Goal: Task Accomplishment & Management: Manage account settings

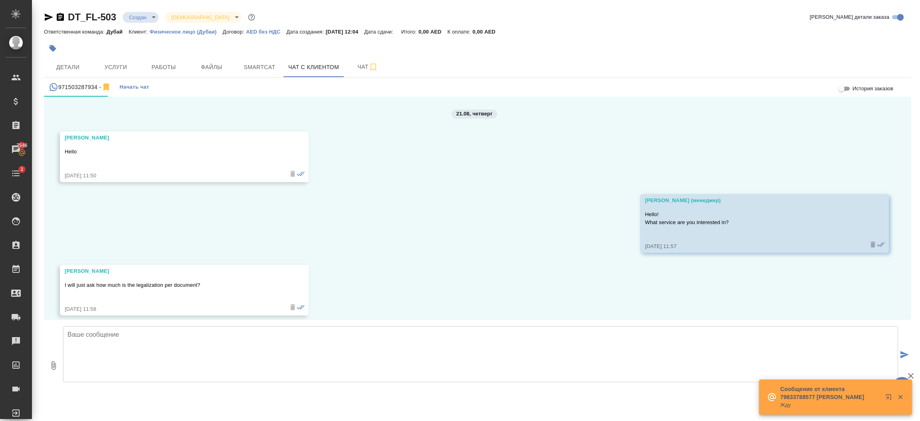
scroll to position [419, 0]
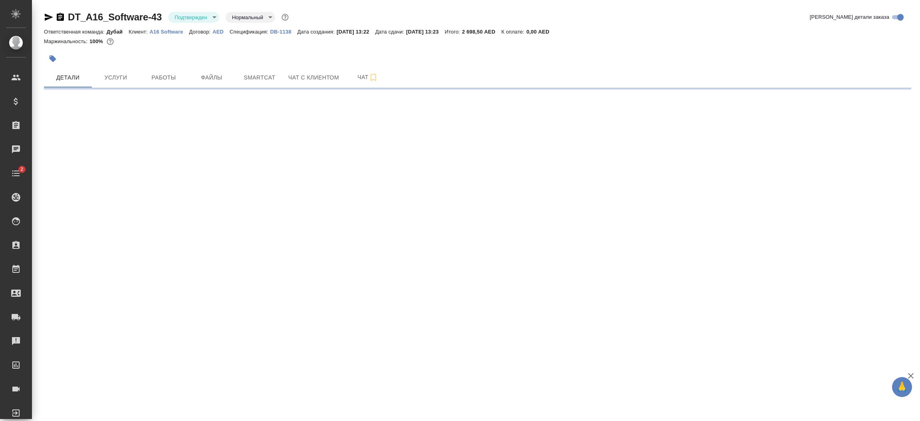
select select "RU"
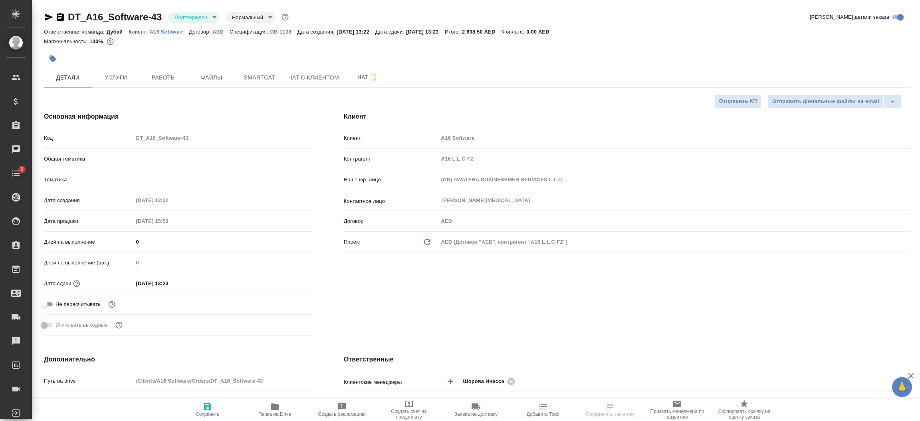
type textarea "x"
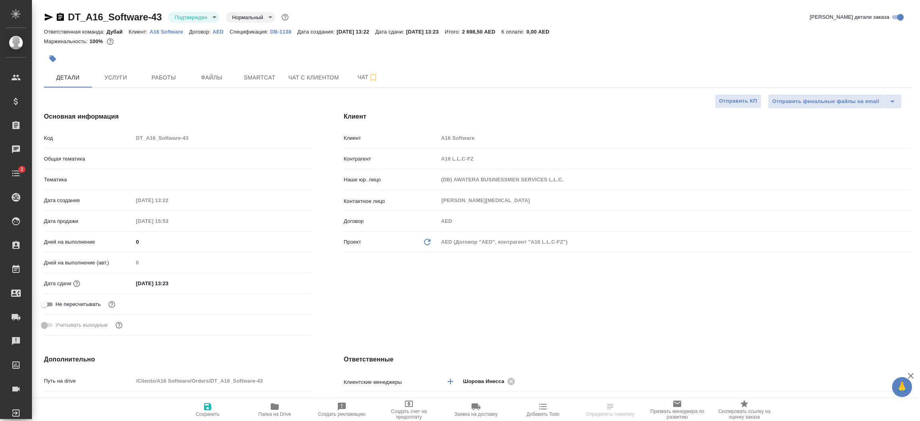
type textarea "x"
click at [320, 298] on div "Основная информация Код DT_A16_Software-43 Общая тематика Общая Тематика obtem …" at bounding box center [178, 225] width 300 height 259
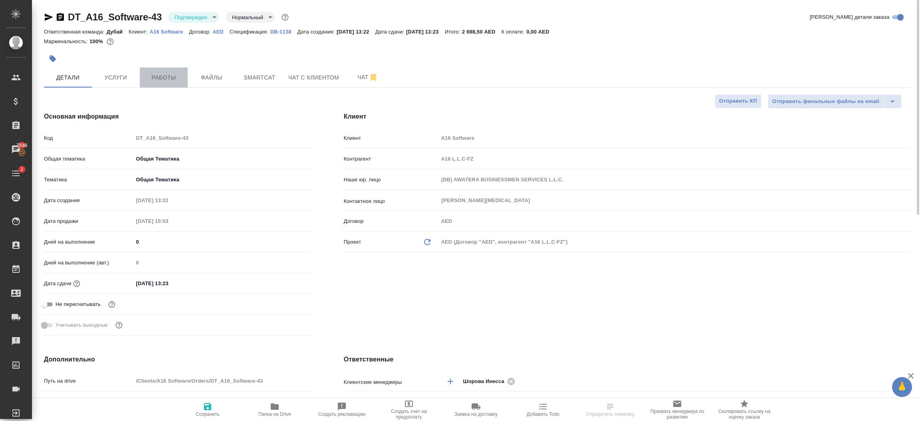
click at [159, 86] on button "Работы" at bounding box center [164, 77] width 48 height 20
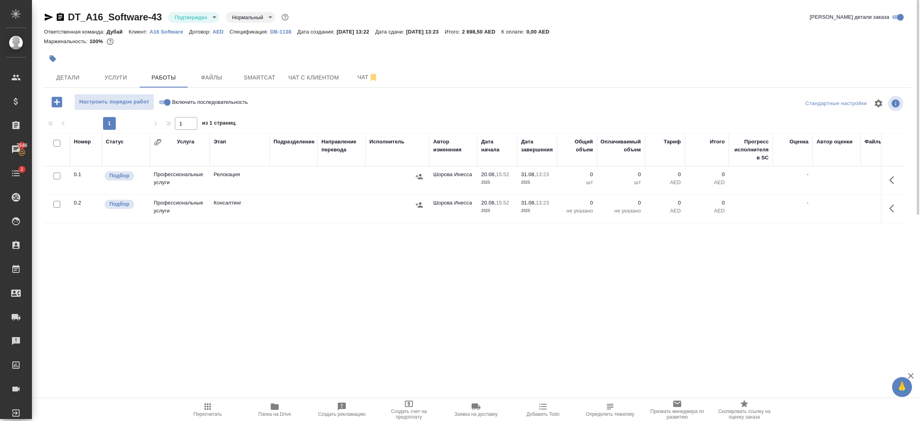
click at [59, 203] on input "checkbox" at bounding box center [57, 204] width 7 height 7
checkbox input "true"
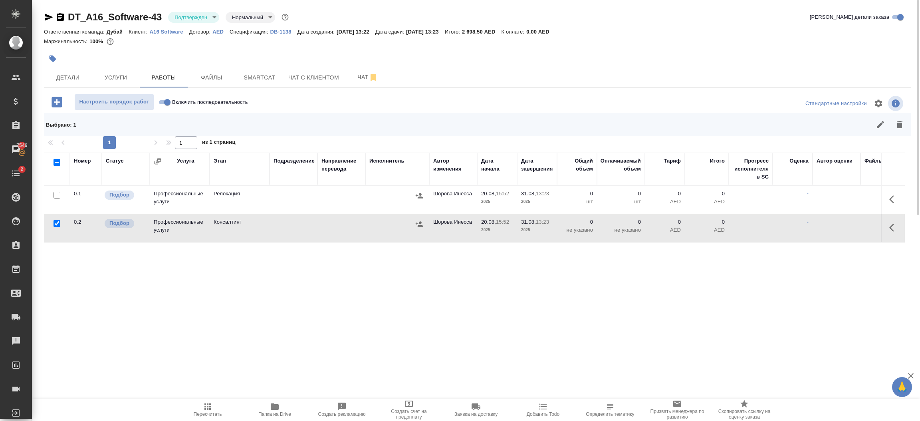
click at [56, 195] on input "checkbox" at bounding box center [57, 195] width 7 height 7
checkbox input "true"
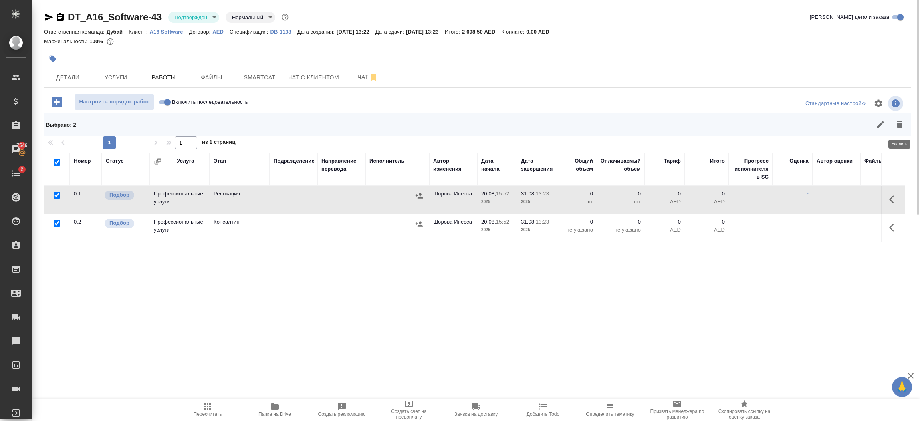
click at [897, 124] on icon "button" at bounding box center [900, 125] width 10 height 10
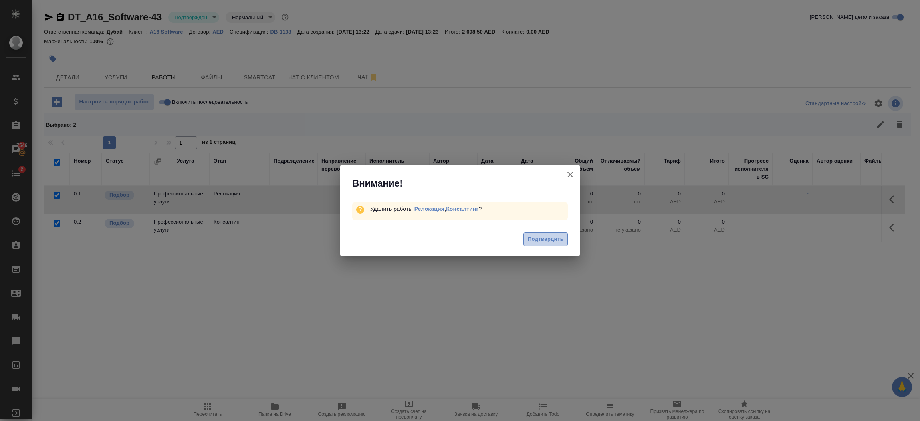
click at [541, 237] on span "Подтвердить" at bounding box center [546, 239] width 36 height 9
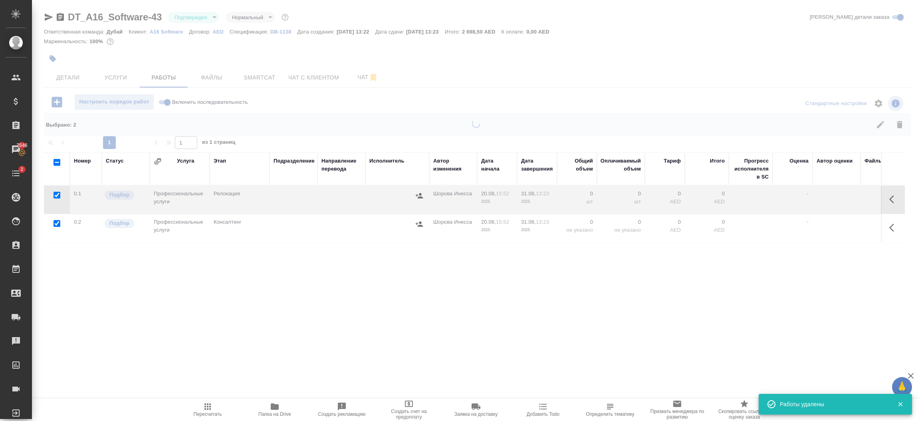
checkbox input "false"
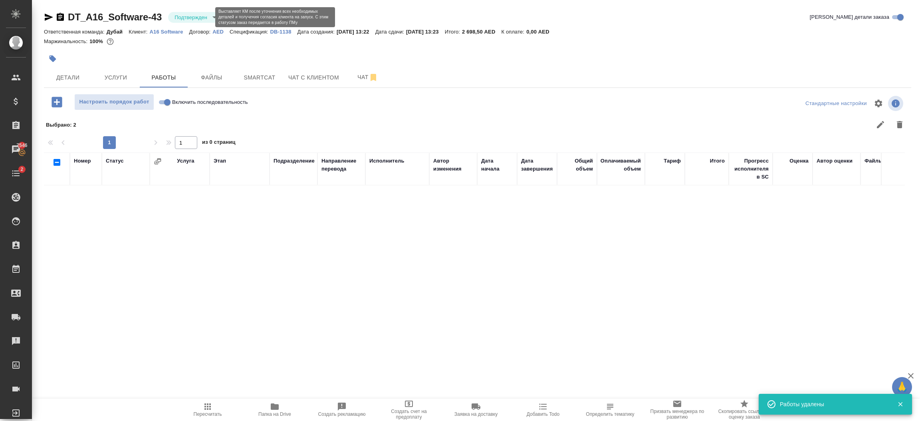
click at [204, 16] on body "🙏 .cls-1 fill:#fff; AWATERA Шорова Инесса i.shorova_kiev Клиенты Спецификации З…" at bounding box center [460, 210] width 920 height 421
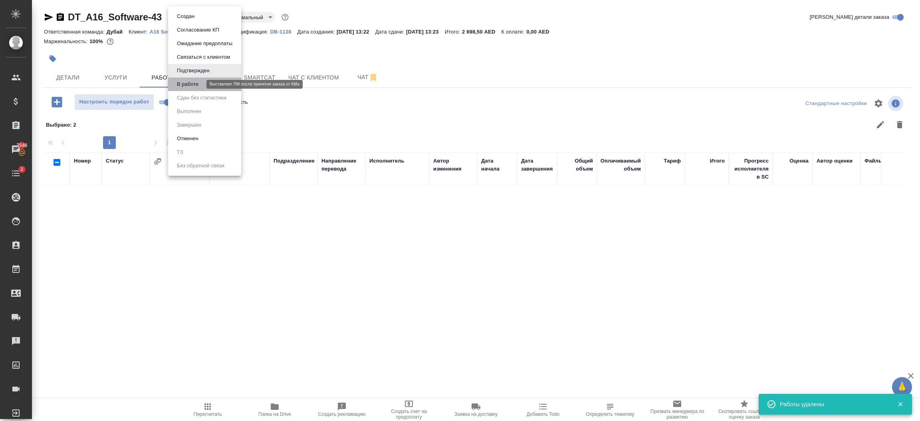
click at [196, 85] on button "В работе" at bounding box center [187, 84] width 26 height 9
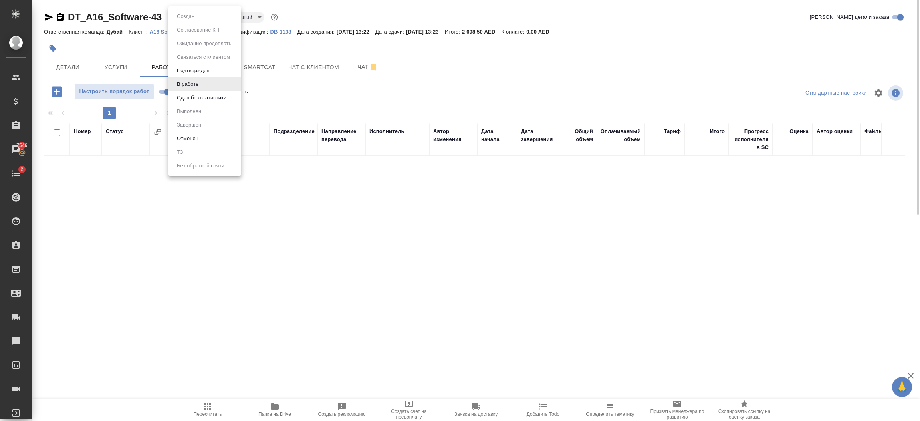
click at [183, 18] on body "🙏 .cls-1 fill:#fff; AWATERA Шорова Инесса i.shorova_kiev Клиенты Спецификации З…" at bounding box center [460, 210] width 920 height 421
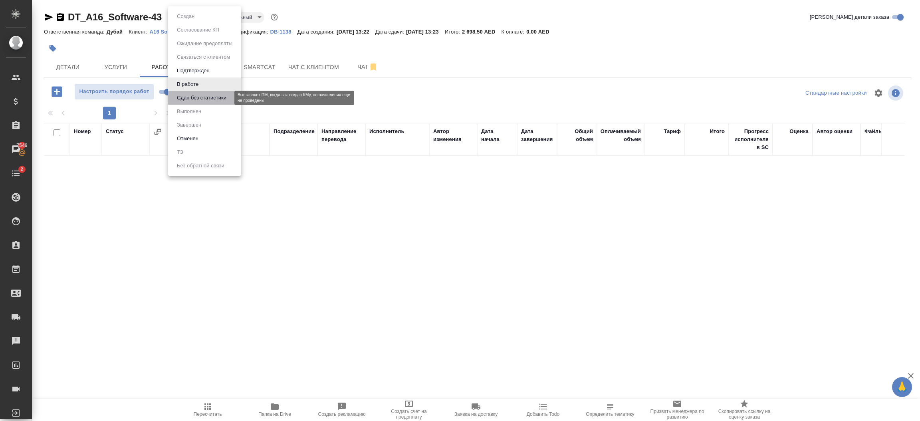
click at [198, 94] on button "Сдан без статистики" at bounding box center [201, 97] width 54 height 9
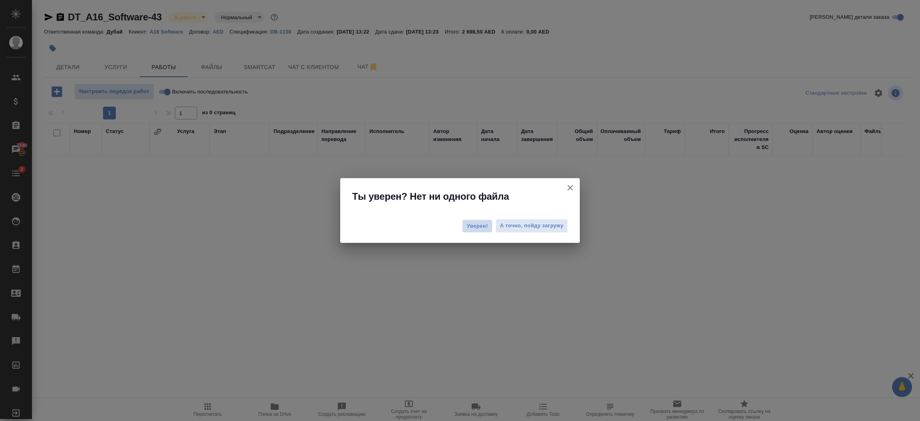
click at [473, 225] on span "Уверен!" at bounding box center [477, 226] width 21 height 8
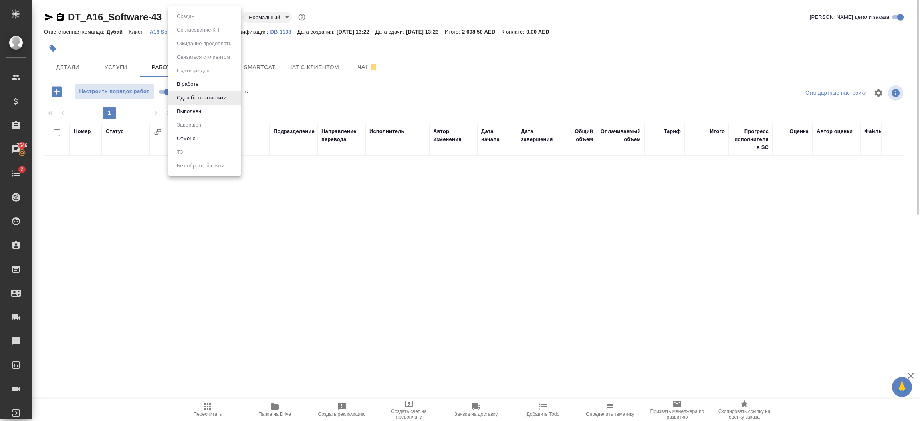
click at [201, 21] on body "🙏 .cls-1 fill:#fff; AWATERA Шорова Инесса i.shorova_kiev Клиенты Спецификации З…" at bounding box center [460, 210] width 920 height 421
click at [208, 111] on li "Выполнен" at bounding box center [204, 112] width 73 height 14
click at [199, 21] on body "🙏 .cls-1 fill:#fff; AWATERA Шорова Инесса i.shorova_kiev Клиенты Спецификации З…" at bounding box center [460, 210] width 920 height 421
click at [210, 123] on li "Завершен" at bounding box center [204, 125] width 73 height 14
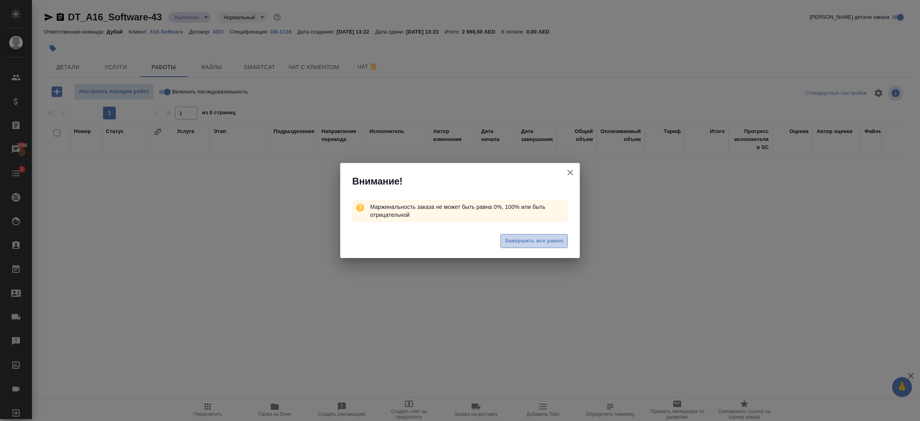
click at [525, 236] on button "Завершить все равно" at bounding box center [533, 241] width 67 height 14
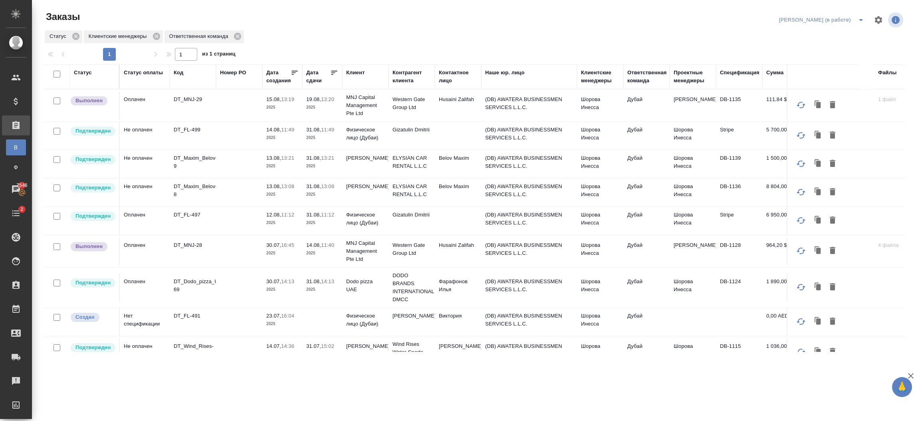
click at [626, 119] on td "Дубай" at bounding box center [646, 105] width 46 height 28
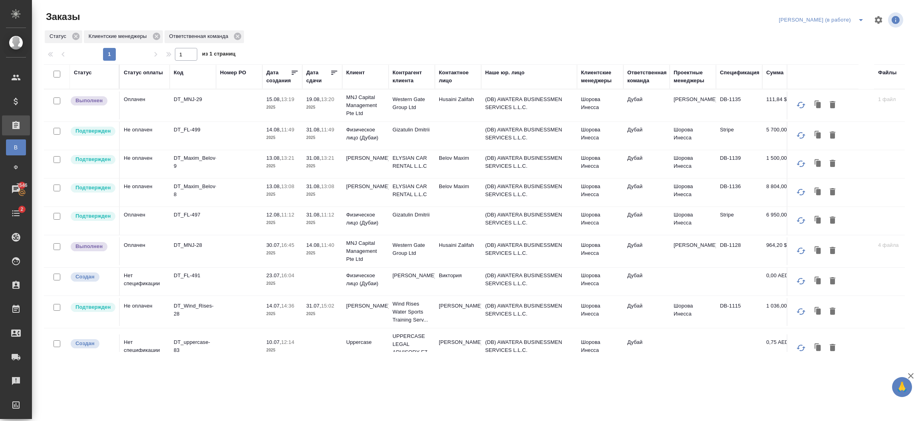
scroll to position [188, 0]
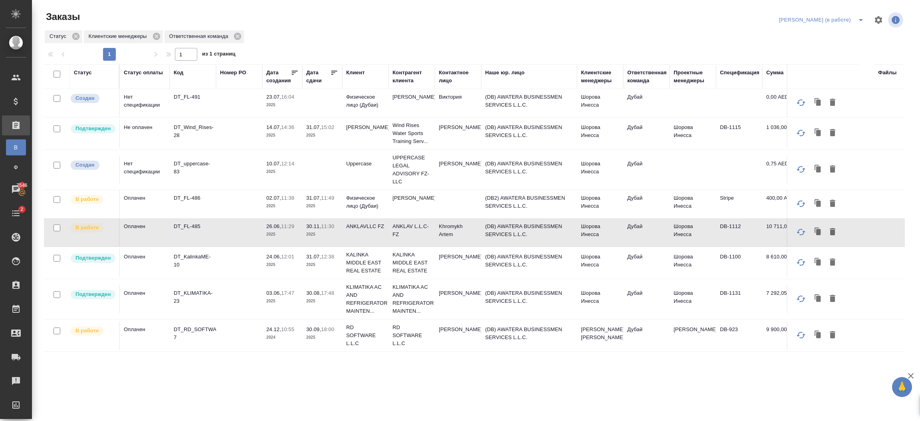
scroll to position [0, 0]
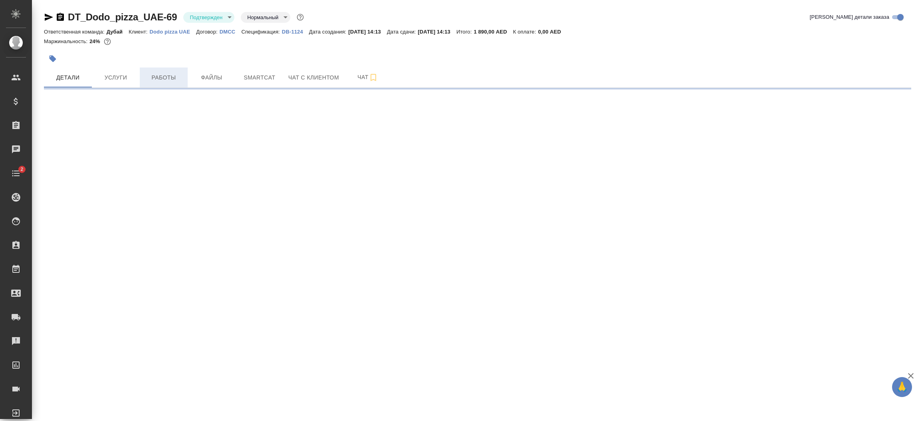
select select "RU"
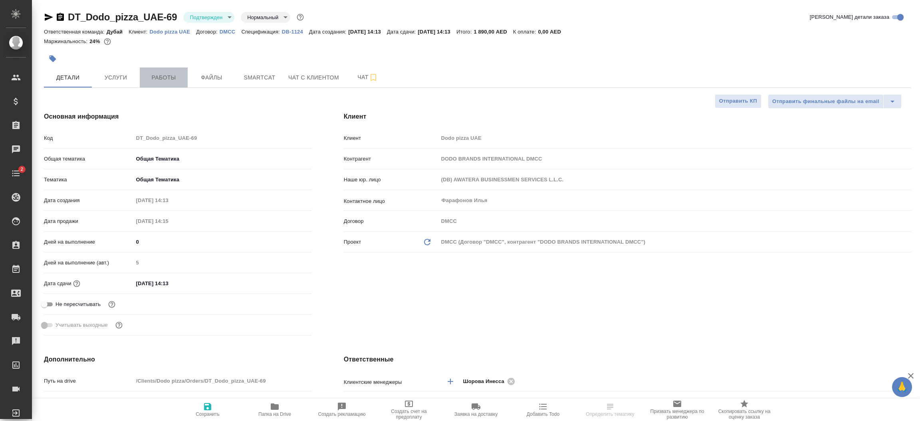
click at [159, 73] on span "Работы" at bounding box center [164, 78] width 38 height 10
type textarea "x"
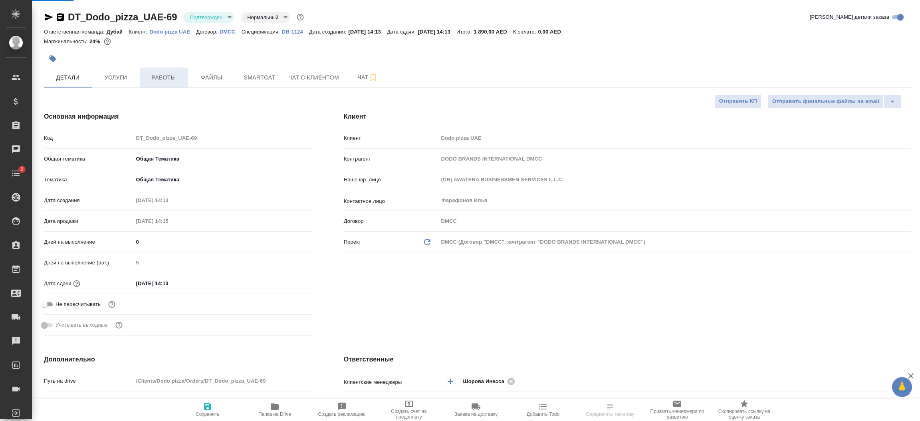
type textarea "x"
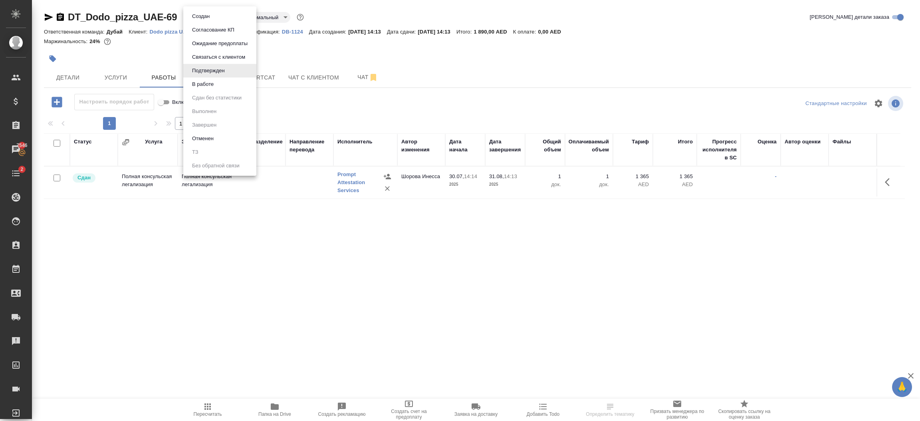
click at [217, 18] on body "🙏 .cls-1 fill:#fff; AWATERA [PERSON_NAME].shorova_kiev Клиенты Спецификации Зак…" at bounding box center [460, 210] width 920 height 421
click at [210, 85] on button "В работе" at bounding box center [203, 84] width 26 height 9
click at [205, 16] on body "🙏 .cls-1 fill:#fff; AWATERA [PERSON_NAME].shorova_kiev Клиенты Спецификации Зак…" at bounding box center [460, 210] width 920 height 421
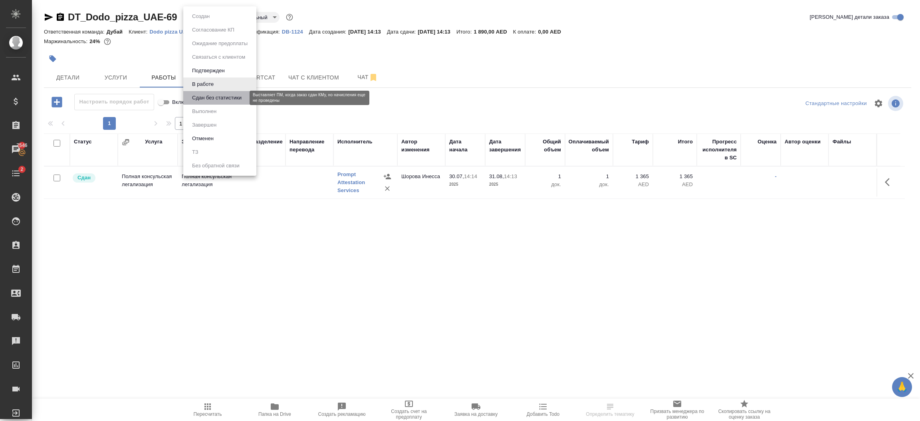
click at [231, 97] on button "Сдан без статистики" at bounding box center [217, 97] width 54 height 9
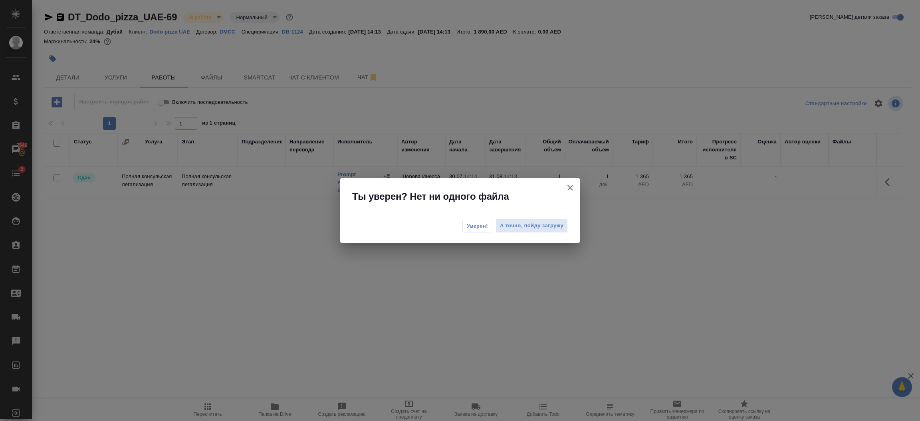
drag, startPoint x: 469, startPoint y: 232, endPoint x: 476, endPoint y: 228, distance: 8.6
click at [476, 228] on div "Уверен! А точно, пойду загружу" at bounding box center [460, 227] width 240 height 32
click at [476, 228] on span "Уверен!" at bounding box center [477, 226] width 21 height 8
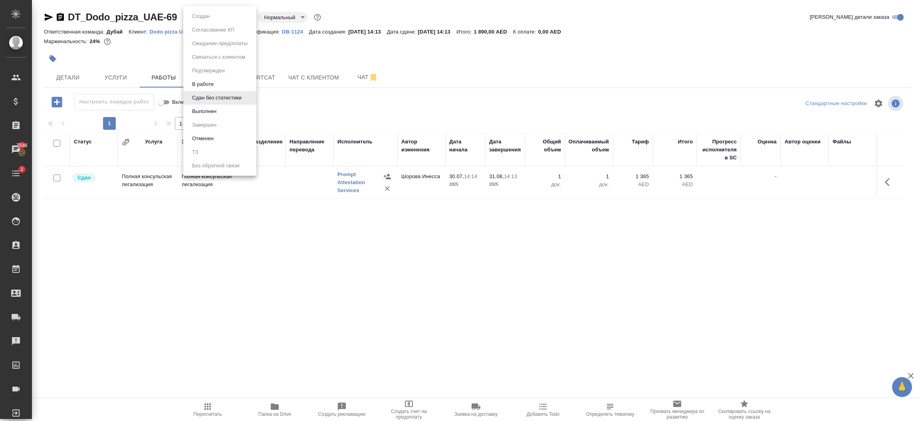
click at [209, 18] on body "🙏 .cls-1 fill:#fff; AWATERA [PERSON_NAME].shorova_kiev Клиенты Спецификации Зак…" at bounding box center [460, 210] width 920 height 421
click at [228, 114] on li "Выполнен" at bounding box center [219, 112] width 73 height 14
click at [214, 20] on body "🙏 .cls-1 fill:#fff; AWATERA [PERSON_NAME].shorova_kiev Клиенты Спецификации Зак…" at bounding box center [460, 210] width 920 height 421
click at [221, 119] on li "Завершен" at bounding box center [219, 125] width 73 height 14
